Goal: Task Accomplishment & Management: Complete application form

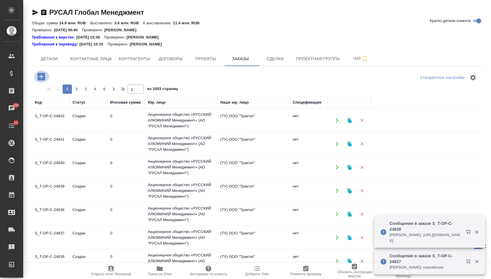
click at [46, 77] on icon "button" at bounding box center [41, 77] width 10 height 10
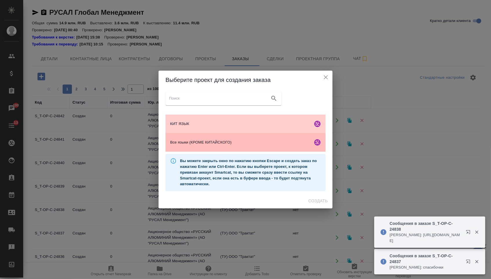
click at [217, 146] on span "Все языки (КРОМЕ КИТАЙСКОГО)" at bounding box center [240, 143] width 140 height 6
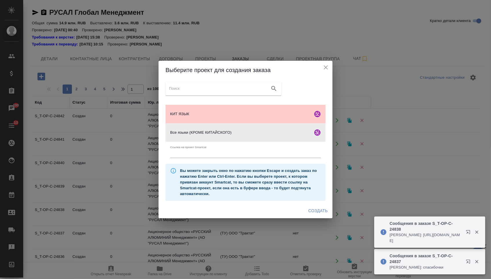
click at [328, 215] on span "Создать" at bounding box center [317, 211] width 19 height 7
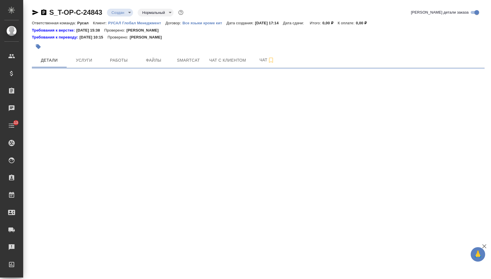
select select "RU"
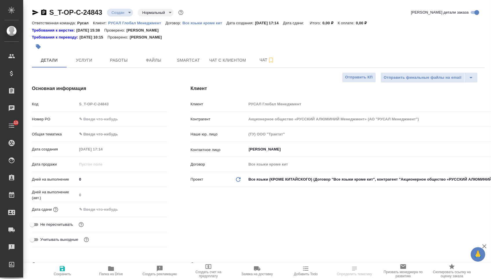
type textarea "x"
type input "[PERSON_NAME]"
type textarea "x"
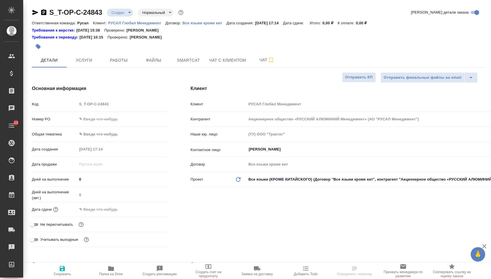
type textarea "x"
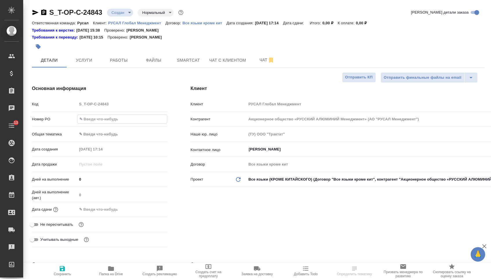
click at [120, 119] on input "text" at bounding box center [122, 119] width 90 height 8
select select "RU"
type textarea "x"
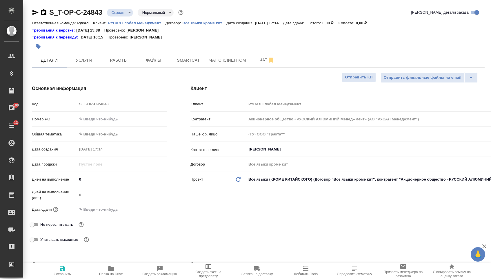
type textarea "x"
click at [105, 123] on input "text" at bounding box center [122, 119] width 90 height 8
type textarea "x"
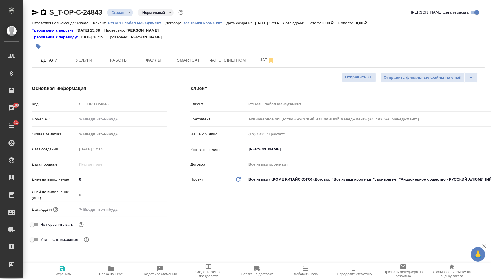
type textarea "x"
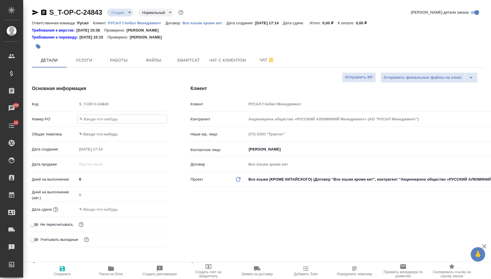
paste input "Т-ОП-С-46474"
type input "Т-ОП-С-46474"
type textarea "x"
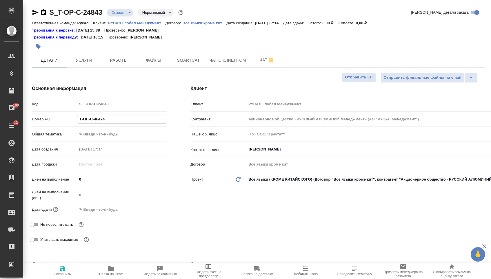
type input "Т-ОП-С-46474"
click at [102, 211] on input "text" at bounding box center [102, 210] width 51 height 8
click at [154, 211] on icon "button" at bounding box center [150, 209] width 7 height 7
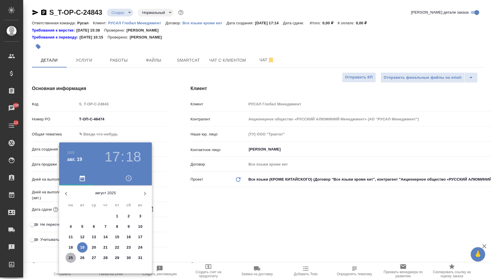
click at [72, 257] on p "25" at bounding box center [71, 258] width 4 height 6
type input "25.08.2025 17:18"
type textarea "x"
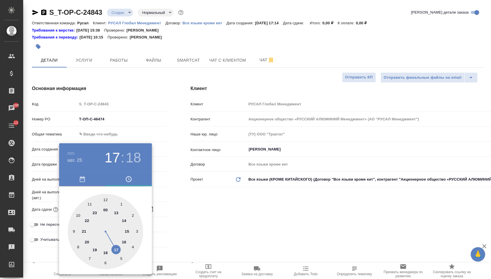
type textarea "x"
click at [92, 201] on div at bounding box center [105, 231] width 75 height 75
type input "25.08.2025 11:18"
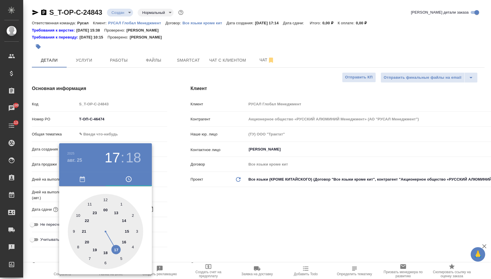
type textarea "x"
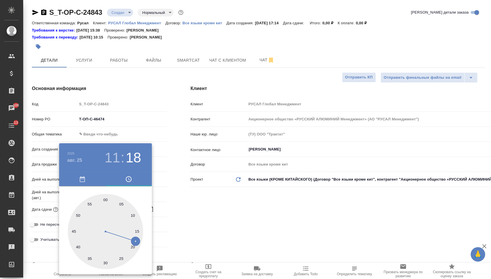
type textarea "x"
type input "25.08.2025 11:00"
click at [106, 197] on div at bounding box center [105, 231] width 75 height 75
type textarea "x"
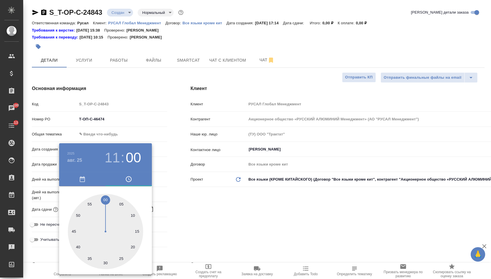
type textarea "x"
click at [185, 206] on div at bounding box center [245, 139] width 491 height 279
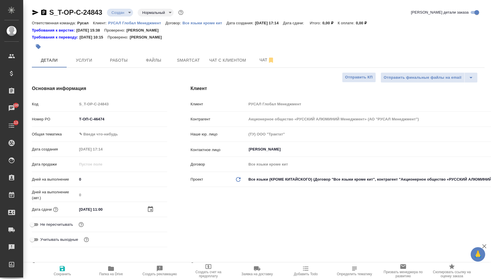
type textarea "x"
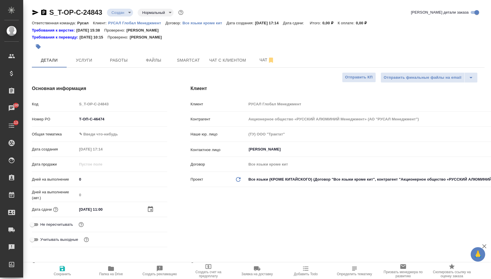
type textarea "x"
click at [98, 135] on body "🙏 .cls-1 fill:#fff; AWATERA Menshikova Aleksandra Клиенты Спецификации Заказы 1…" at bounding box center [245, 139] width 491 height 279
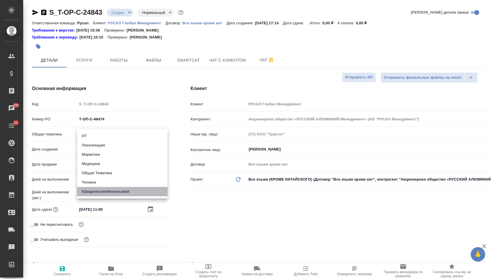
click at [101, 192] on li "Юридическая/Финансовая" at bounding box center [122, 191] width 90 height 9
type input "yr-fn"
type textarea "x"
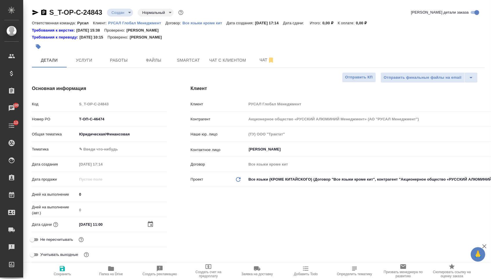
click at [103, 150] on body "🙏 .cls-1 fill:#fff; AWATERA Menshikova Aleksandra Клиенты Спецификации Заказы 1…" at bounding box center [245, 139] width 491 height 279
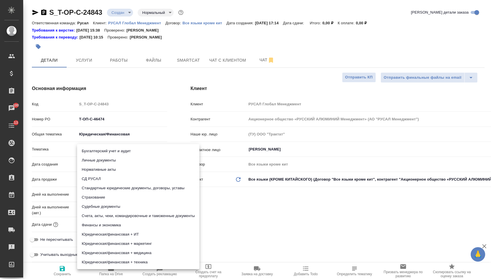
click at [103, 188] on li "Стандартные юридические документы, договоры, уставы" at bounding box center [138, 188] width 122 height 9
type textarea "x"
type input "5f647205b73bc97568ca66bf"
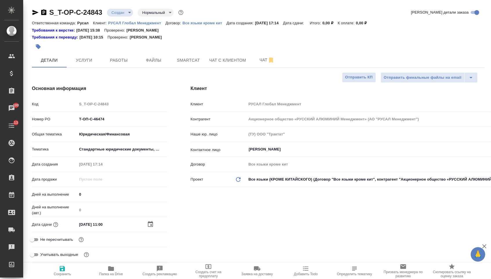
click at [63, 277] on span "Сохранить" at bounding box center [62, 275] width 17 height 4
type textarea "x"
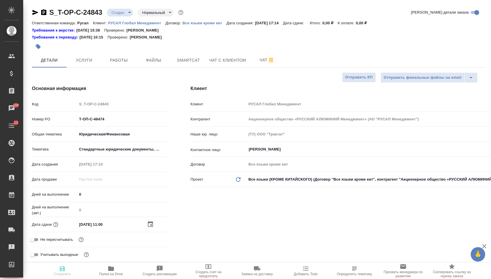
type textarea "x"
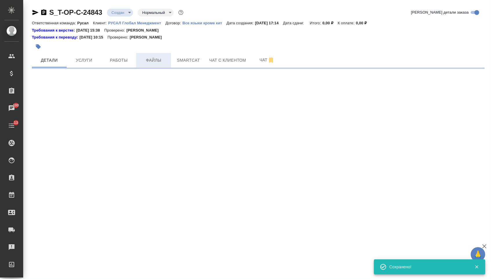
select select "RU"
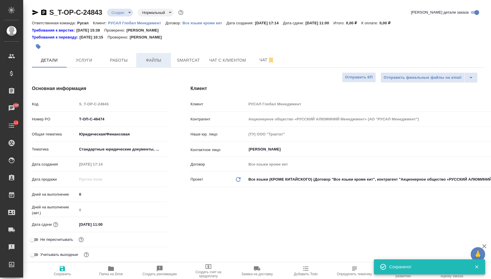
click at [145, 61] on span "Файлы" at bounding box center [154, 60] width 28 height 7
type textarea "x"
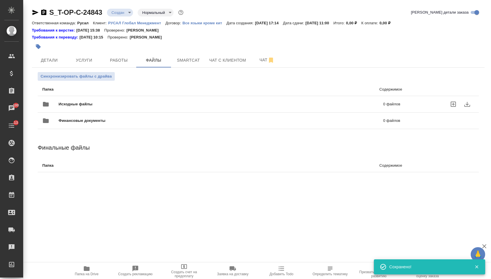
click at [99, 104] on span "Исходные файлы" at bounding box center [148, 104] width 179 height 6
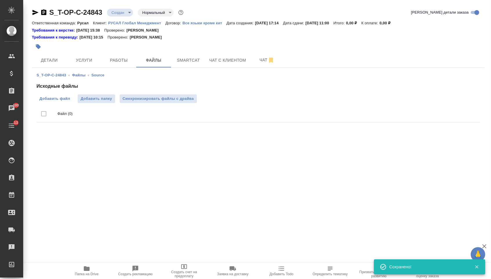
click at [61, 99] on span "Добавить файл" at bounding box center [54, 99] width 31 height 6
click at [0, 0] on input "Добавить файл" at bounding box center [0, 0] width 0 height 0
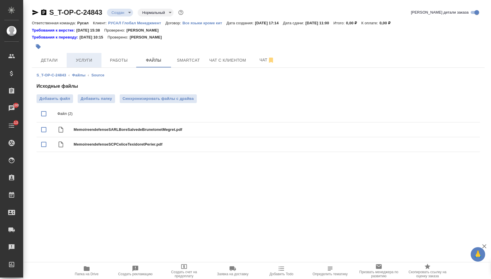
click at [87, 54] on button "Услуги" at bounding box center [84, 60] width 35 height 14
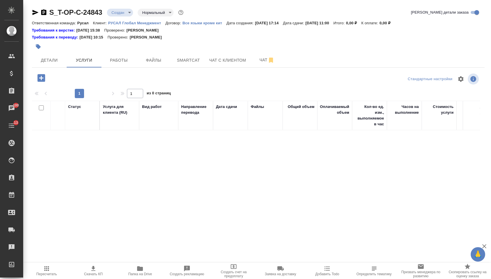
click at [46, 78] on icon "button" at bounding box center [41, 78] width 10 height 10
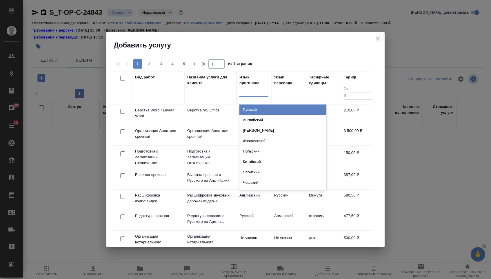
click at [262, 92] on div at bounding box center [253, 91] width 29 height 8
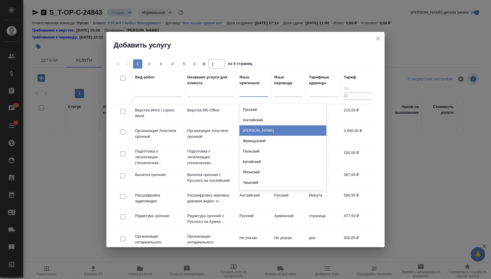
click at [253, 140] on div "Французский" at bounding box center [282, 141] width 87 height 10
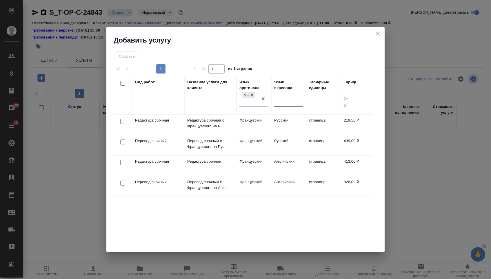
click at [287, 103] on div at bounding box center [288, 101] width 29 height 8
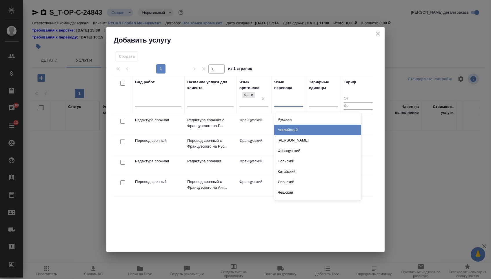
click at [287, 130] on div "Английский" at bounding box center [317, 130] width 87 height 10
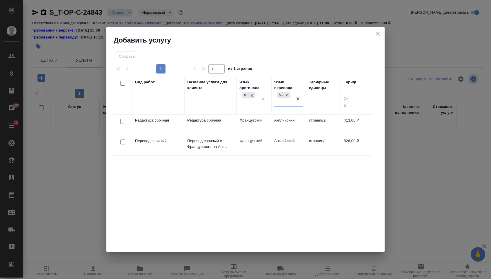
click at [124, 142] on input "checkbox" at bounding box center [122, 142] width 5 height 5
checkbox input "true"
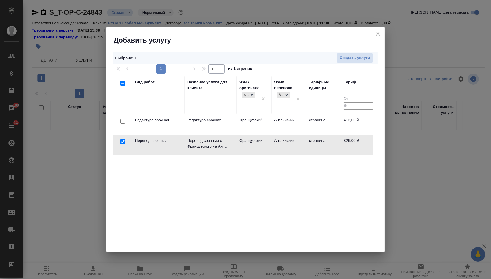
click at [121, 123] on input "checkbox" at bounding box center [122, 121] width 5 height 5
checkbox input "true"
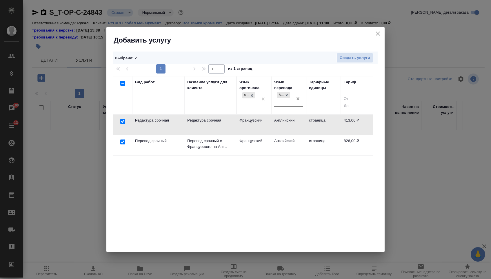
checkbox input "false"
drag, startPoint x: 298, startPoint y: 102, endPoint x: 269, endPoint y: 102, distance: 29.6
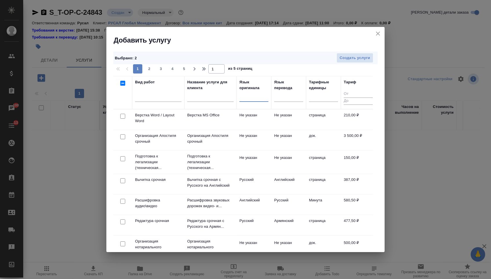
click at [119, 117] on div at bounding box center [122, 116] width 13 height 8
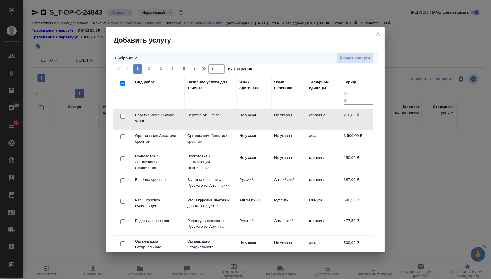
click at [121, 117] on input "checkbox" at bounding box center [122, 116] width 5 height 5
checkbox input "true"
click at [356, 60] on span "Создать услуги" at bounding box center [355, 58] width 30 height 7
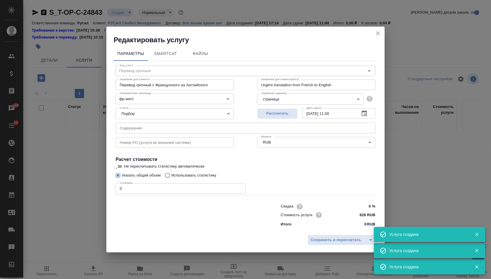
type input "Верстка Word / Layout Word"
type input "Верстка MS Office"
type input "Layout MS Office"
type input "Не указан"
type input "210 RUB"
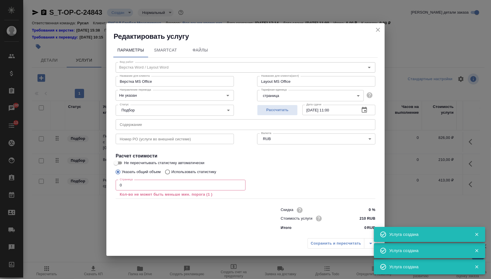
click at [125, 186] on input "0" at bounding box center [181, 185] width 130 height 10
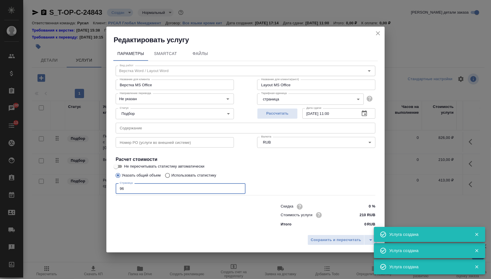
type input "9"
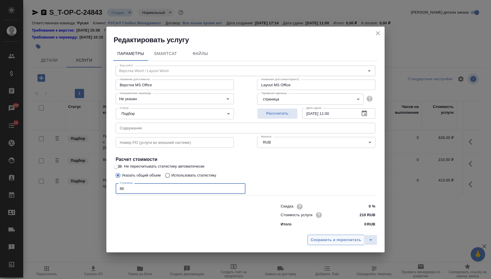
type input "86"
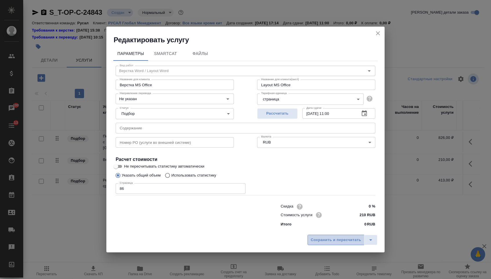
click at [329, 237] on button "Сохранить и пересчитать" at bounding box center [336, 240] width 57 height 10
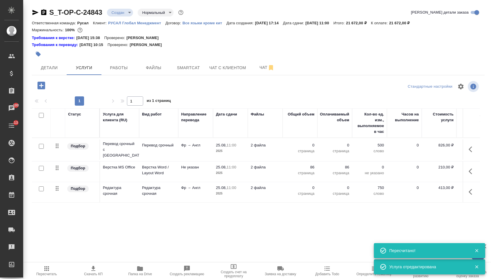
click at [472, 149] on icon "button" at bounding box center [472, 149] width 7 height 7
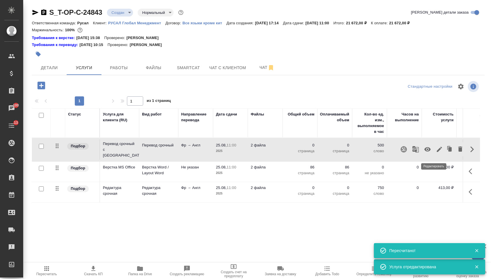
click at [436, 153] on icon "button" at bounding box center [439, 149] width 7 height 7
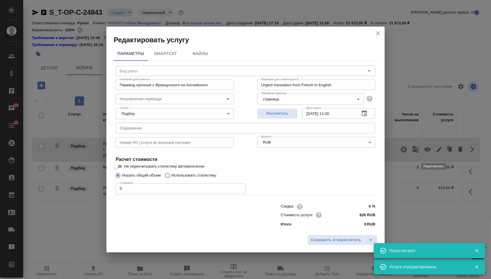
type input "Перевод срочный"
type input "фр-англ"
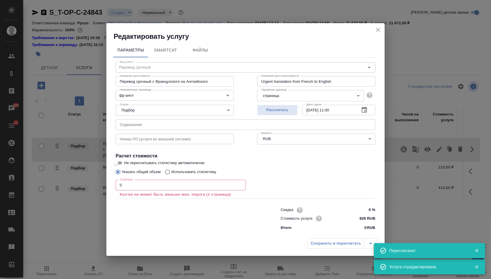
click at [236, 124] on input "text" at bounding box center [246, 124] width 260 height 10
paste input "FS & Natixis Answer"
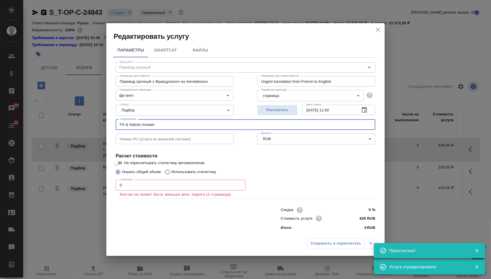
type input "FS & Natixis Answer"
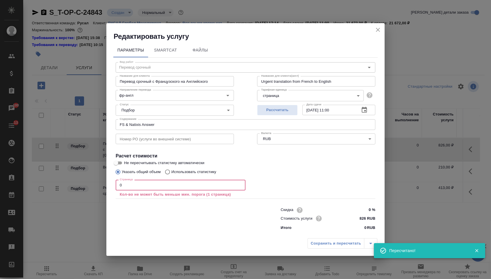
click at [166, 186] on input "0" at bounding box center [181, 185] width 130 height 10
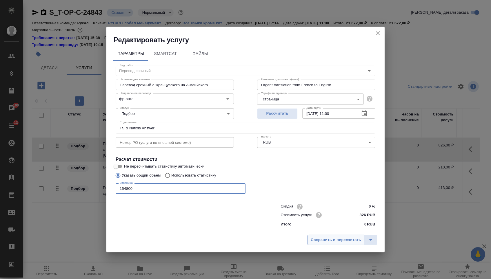
type input "154800"
click at [351, 246] on button "Сохранить и пересчитать" at bounding box center [336, 240] width 57 height 10
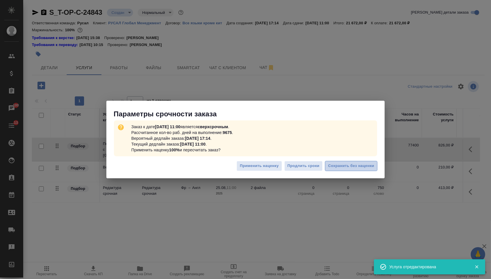
click at [358, 165] on span "Сохранить без наценки" at bounding box center [351, 166] width 46 height 7
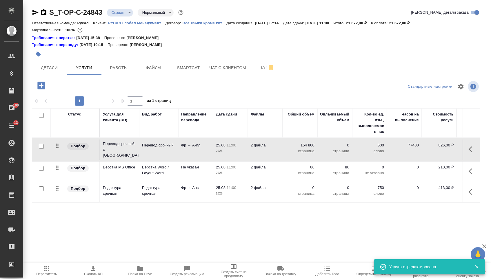
type input "urgent"
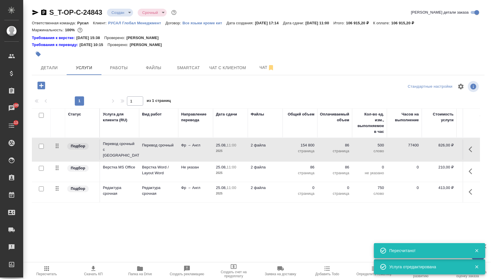
click at [303, 191] on p "0" at bounding box center [300, 188] width 29 height 6
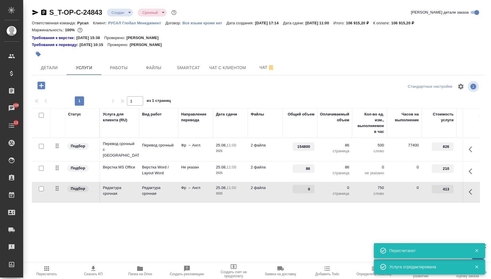
click at [303, 160] on td "0" at bounding box center [300, 150] width 35 height 20
click at [303, 193] on input "0" at bounding box center [304, 189] width 22 height 8
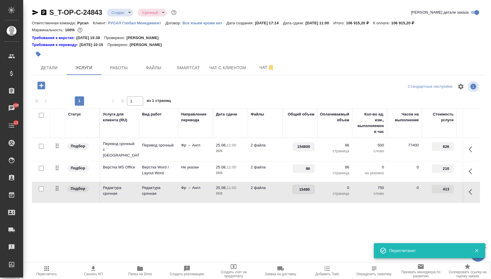
type input "154800"
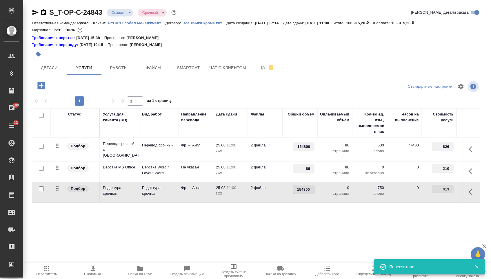
drag, startPoint x: 99, startPoint y: 213, endPoint x: 99, endPoint y: 157, distance: 56.0
click at [99, 213] on div "Статус Услуга для клиента (RU) Вид работ Направление перевода Дата сдачи Файлы …" at bounding box center [256, 170] width 448 height 125
click at [96, 90] on button "Сохранить и пересчитать" at bounding box center [82, 85] width 57 height 10
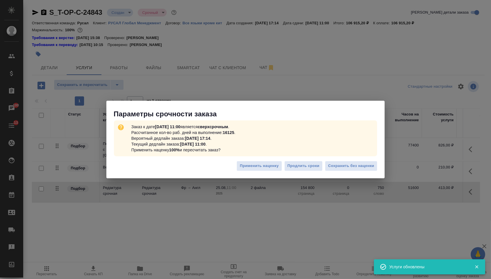
click at [370, 173] on div "Применить наценку Продлить сроки Сохранить без наценки" at bounding box center [245, 168] width 278 height 20
click at [370, 169] on span "Сохранить без наценки" at bounding box center [351, 166] width 46 height 7
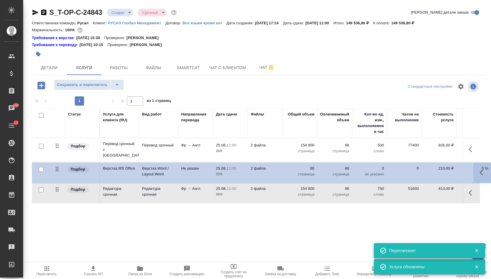
drag, startPoint x: 60, startPoint y: 168, endPoint x: 58, endPoint y: 190, distance: 21.9
click at [58, 190] on table "Статус Услуга для клиента (RU) Вид работ Направление перевода Дата сдачи Файлы …" at bounding box center [305, 155] width 546 height 95
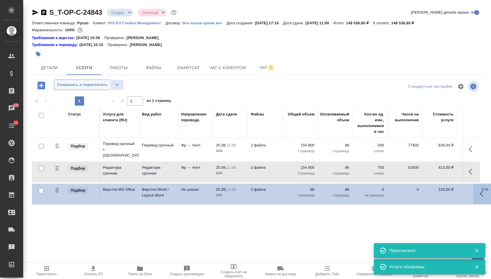
click at [98, 87] on span "Сохранить и пересчитать" at bounding box center [82, 85] width 50 height 7
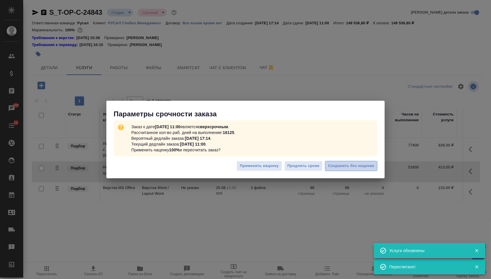
click at [368, 163] on span "Сохранить без наценки" at bounding box center [351, 166] width 46 height 7
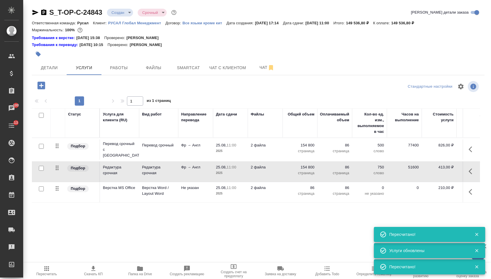
click at [130, 13] on body "🙏 .cls-1 fill:#fff; AWATERA Menshikova Aleksandra Клиенты Спецификации Заказы 1…" at bounding box center [245, 139] width 491 height 279
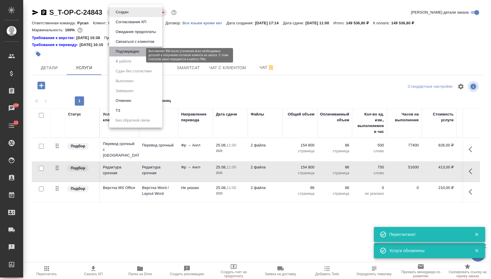
click at [132, 55] on button "Подтвержден" at bounding box center [127, 51] width 27 height 6
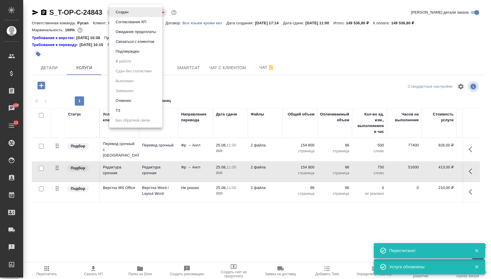
click at [128, 12] on body "🙏 .cls-1 fill:#fff; AWATERA Menshikova Aleksandra Клиенты Спецификации Заказы 1…" at bounding box center [245, 139] width 491 height 279
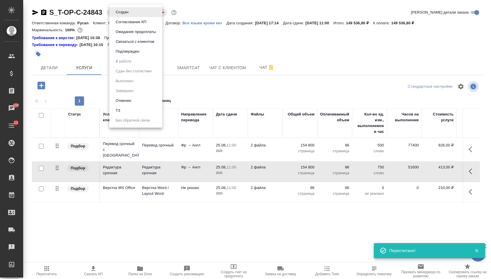
click at [128, 15] on button "Подтвержден" at bounding box center [122, 12] width 16 height 6
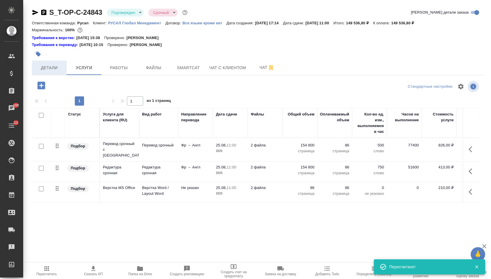
click at [59, 70] on span "Детали" at bounding box center [49, 67] width 28 height 7
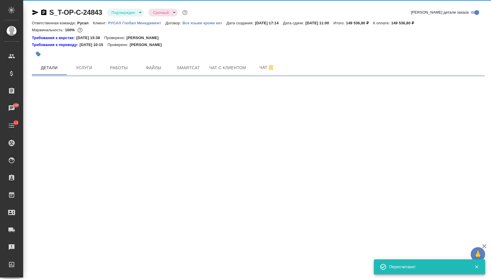
select select "RU"
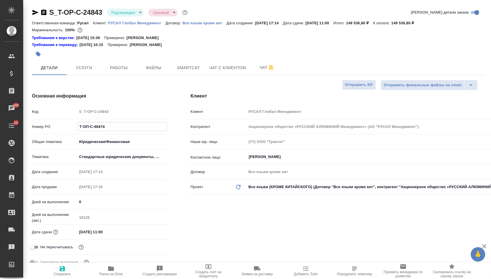
drag, startPoint x: 120, startPoint y: 131, endPoint x: 48, endPoint y: 128, distance: 72.5
click at [48, 128] on div "Номер PO Т-ОП-С-46474" at bounding box center [99, 127] width 135 height 10
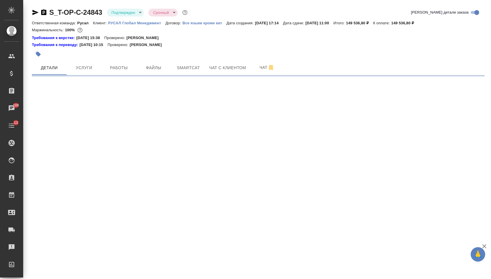
select select "RU"
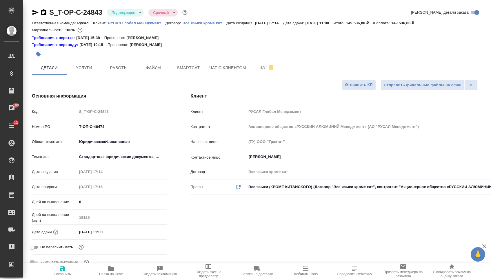
type textarea "x"
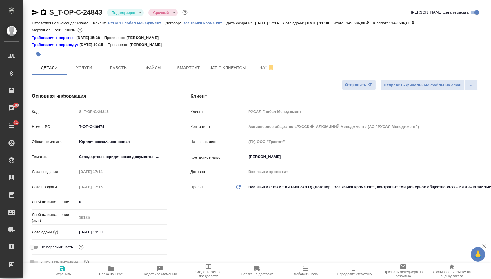
type textarea "x"
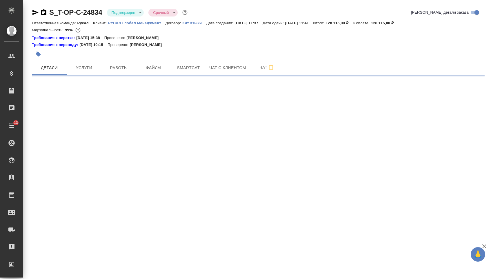
select select "RU"
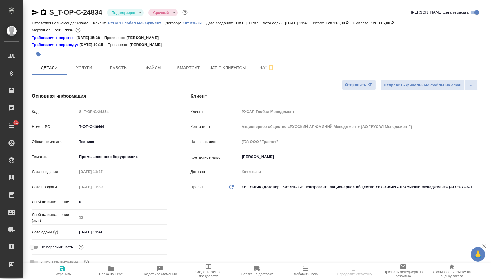
type textarea "x"
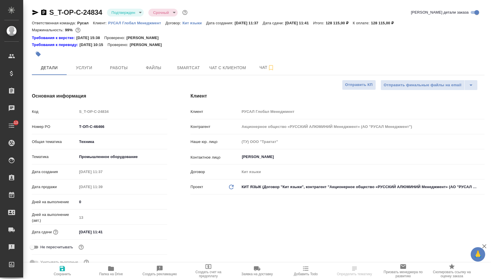
type textarea "x"
click at [99, 235] on input "20.08.2025 11:41" at bounding box center [102, 232] width 51 height 8
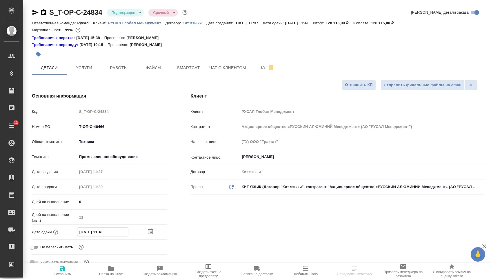
click at [152, 235] on icon "button" at bounding box center [150, 231] width 7 height 7
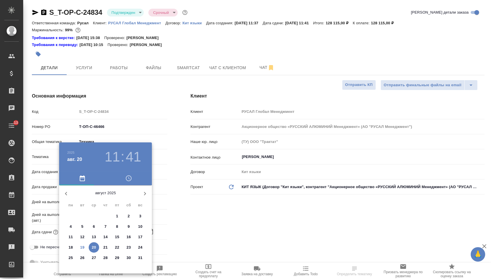
click at [69, 260] on p "25" at bounding box center [71, 258] width 4 height 6
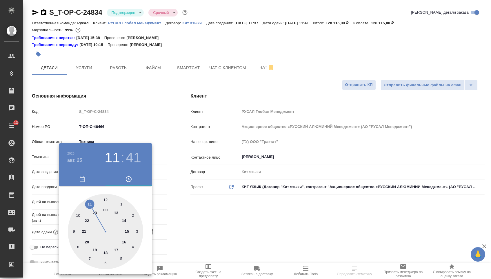
type input "25.08.2025 11:41"
type textarea "x"
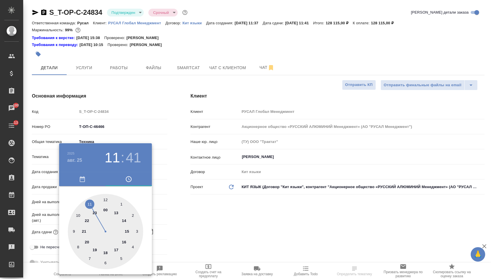
type textarea "x"
type input "25.08.2025 15:41"
click at [126, 229] on div at bounding box center [105, 231] width 75 height 75
type textarea "x"
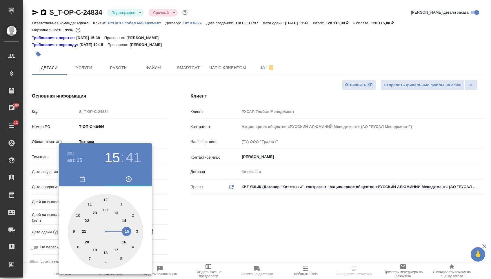
type textarea "x"
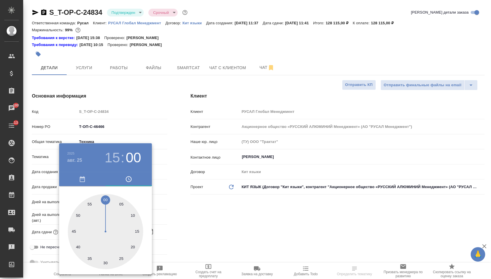
type input "25.08.2025 15:00"
click at [107, 198] on div at bounding box center [105, 231] width 75 height 75
type textarea "x"
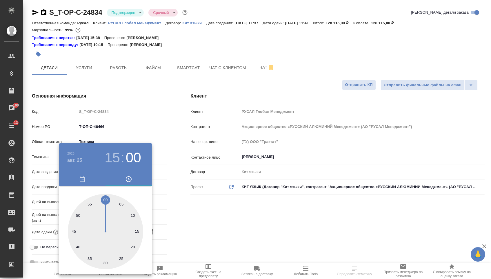
click at [185, 207] on div at bounding box center [245, 139] width 491 height 279
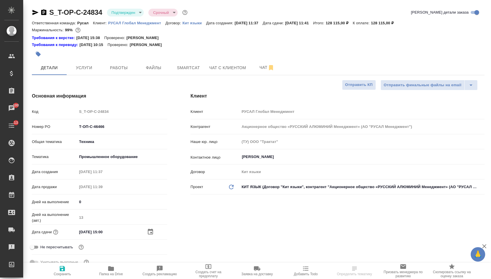
click at [66, 273] on span "Сохранить" at bounding box center [62, 275] width 17 height 4
type textarea "x"
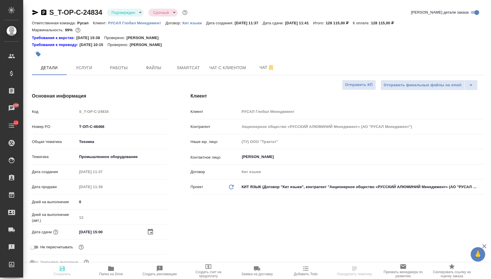
type textarea "x"
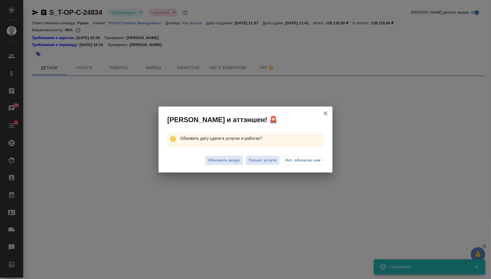
select select "RU"
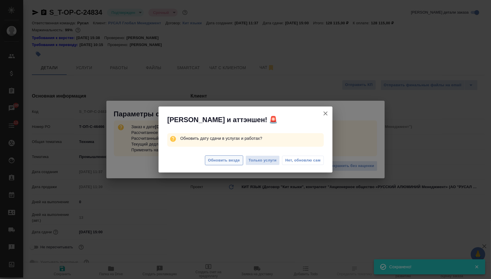
type textarea "x"
click at [217, 160] on span "Обновить везде" at bounding box center [224, 160] width 32 height 7
type textarea "x"
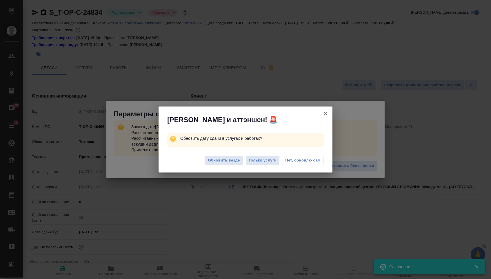
type textarea "x"
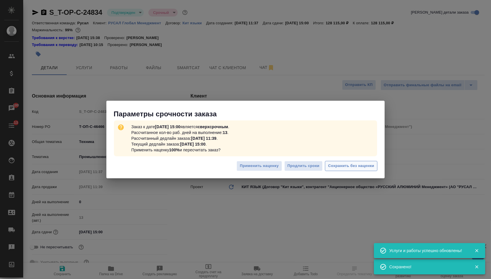
click at [341, 167] on span "Сохранить без наценки" at bounding box center [351, 166] width 46 height 7
type textarea "x"
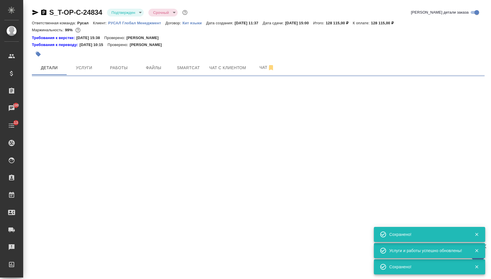
select select "RU"
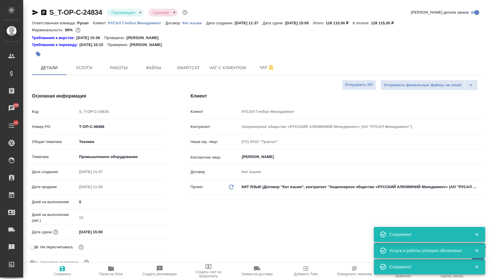
type textarea "x"
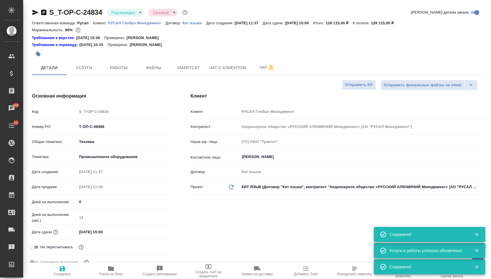
type textarea "x"
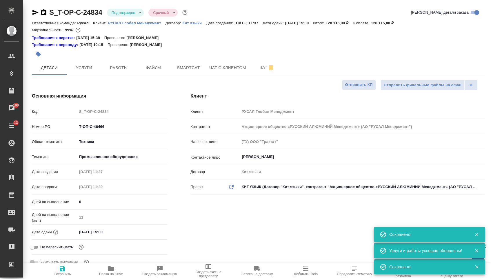
type textarea "x"
